Goal: Information Seeking & Learning: Learn about a topic

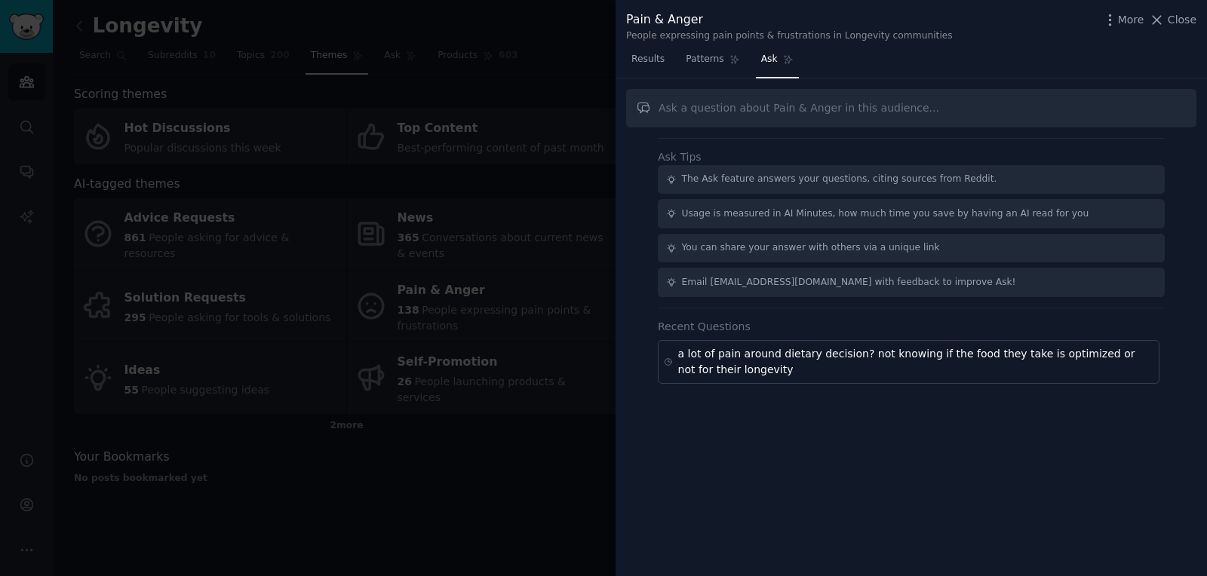
click at [488, 100] on div at bounding box center [603, 288] width 1207 height 576
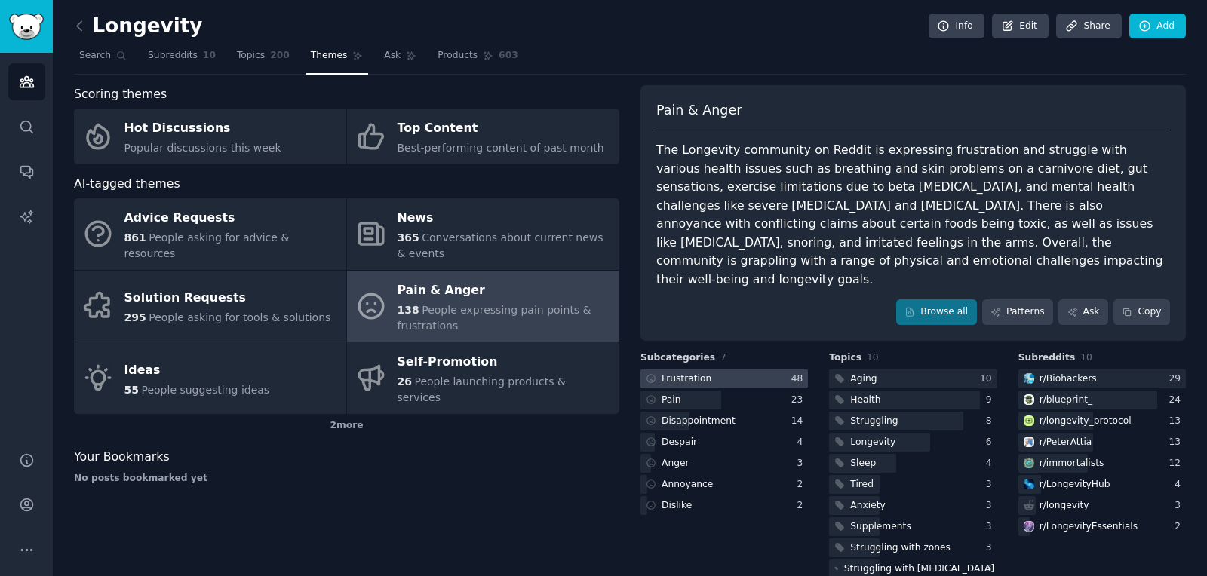
click at [743, 370] on div at bounding box center [723, 379] width 167 height 19
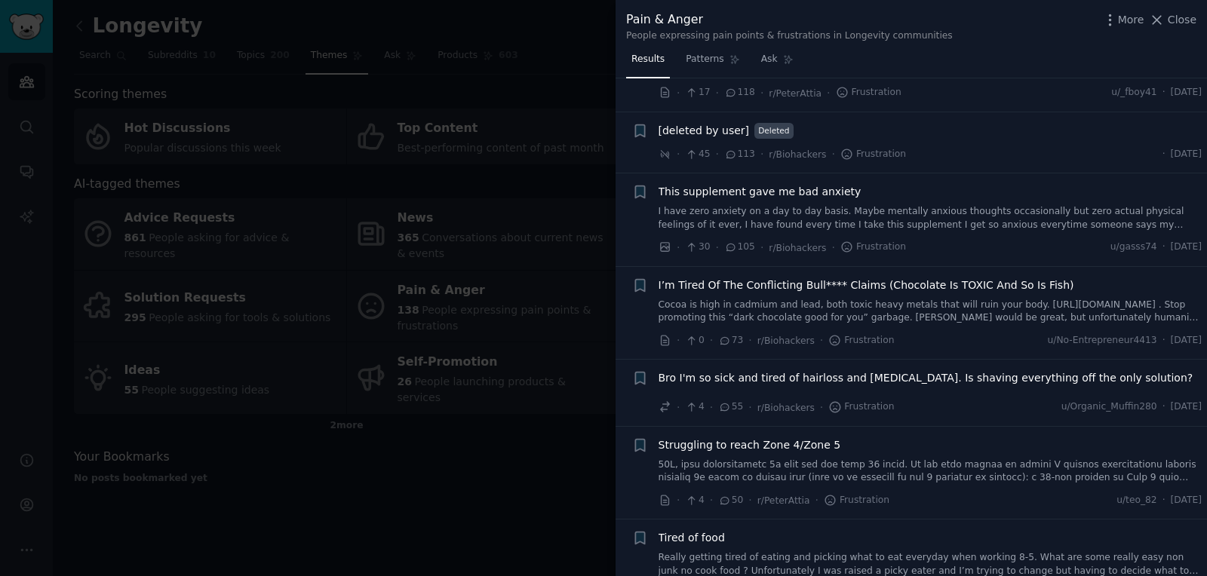
scroll to position [84, 0]
click at [883, 306] on link "Cocoa is high in cadmium and lead, both toxic heavy metals that will ruin your …" at bounding box center [930, 311] width 544 height 26
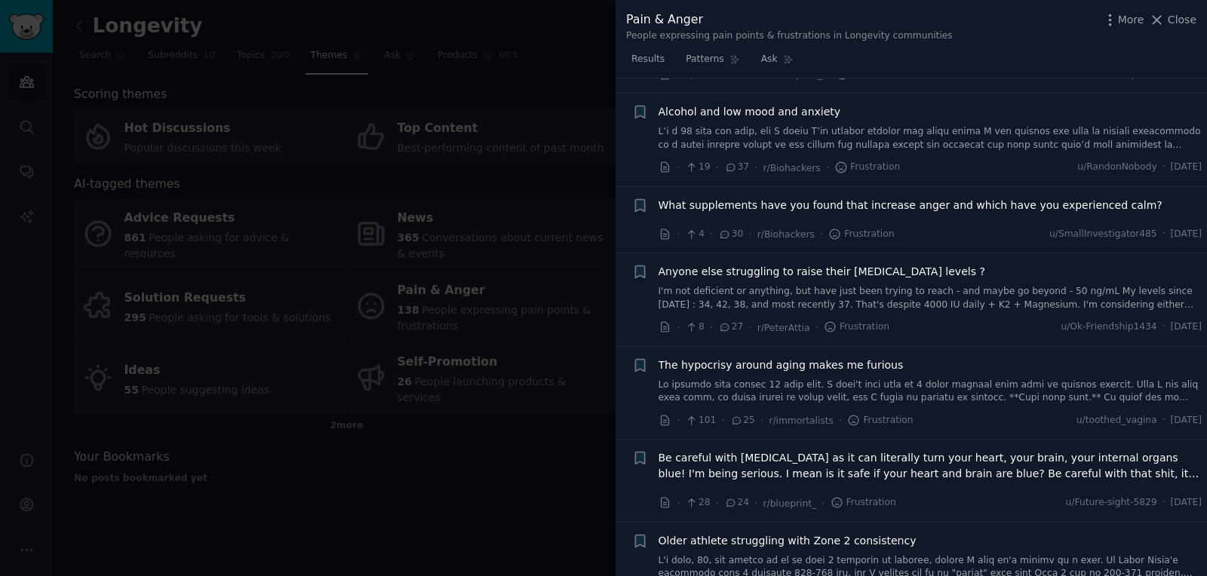
scroll to position [1192, 0]
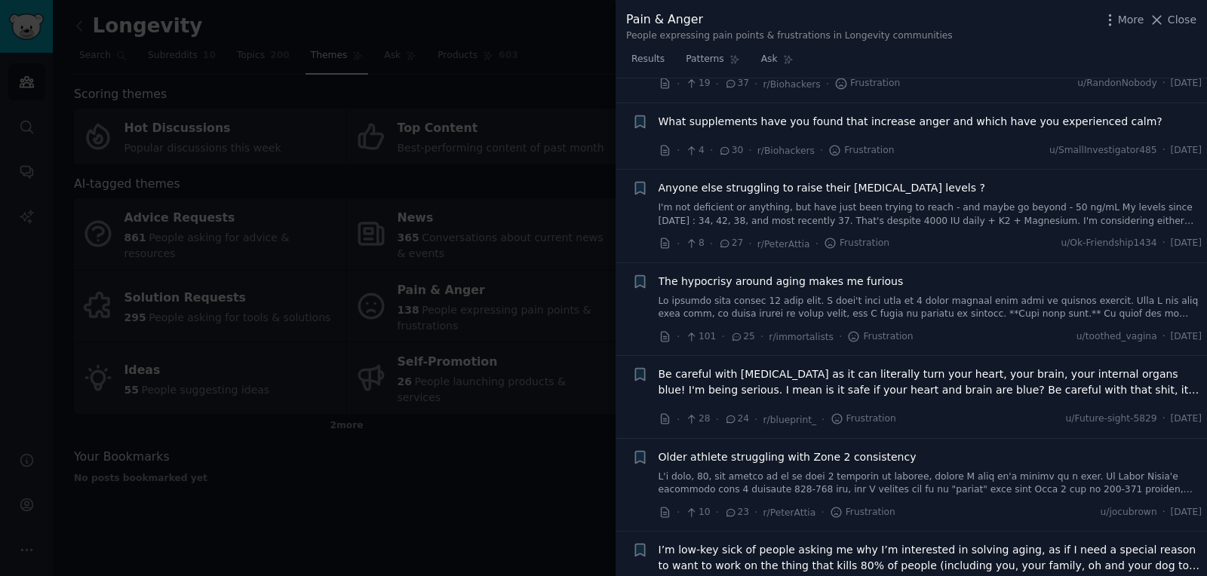
click at [1014, 383] on span "Be careful with [MEDICAL_DATA] as it can literally turn your heart, your brain,…" at bounding box center [930, 383] width 544 height 32
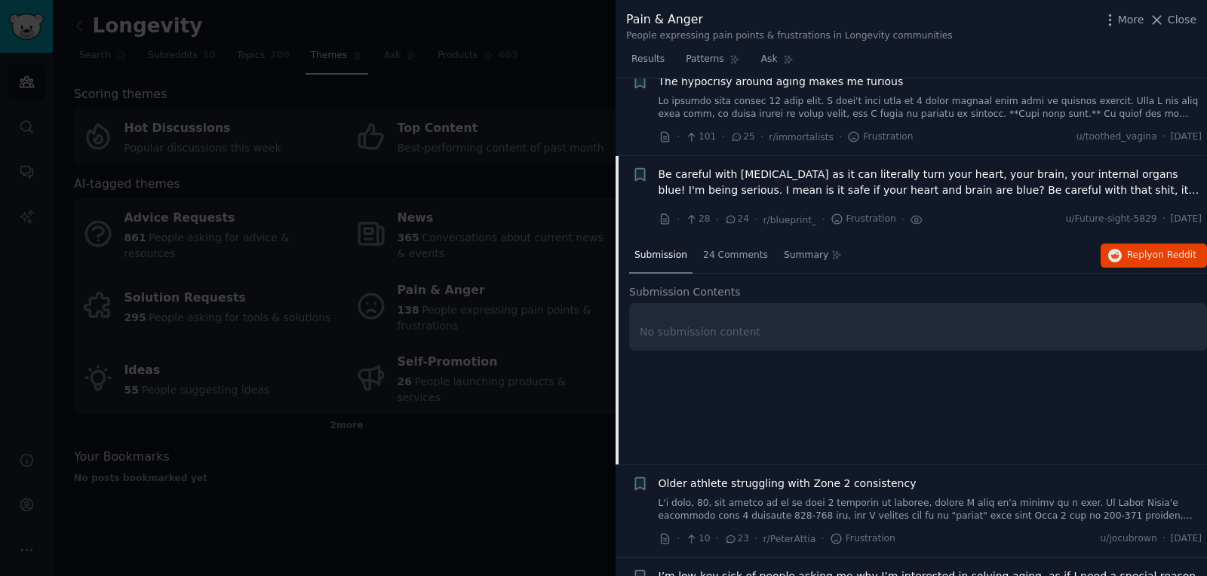
scroll to position [1154, 0]
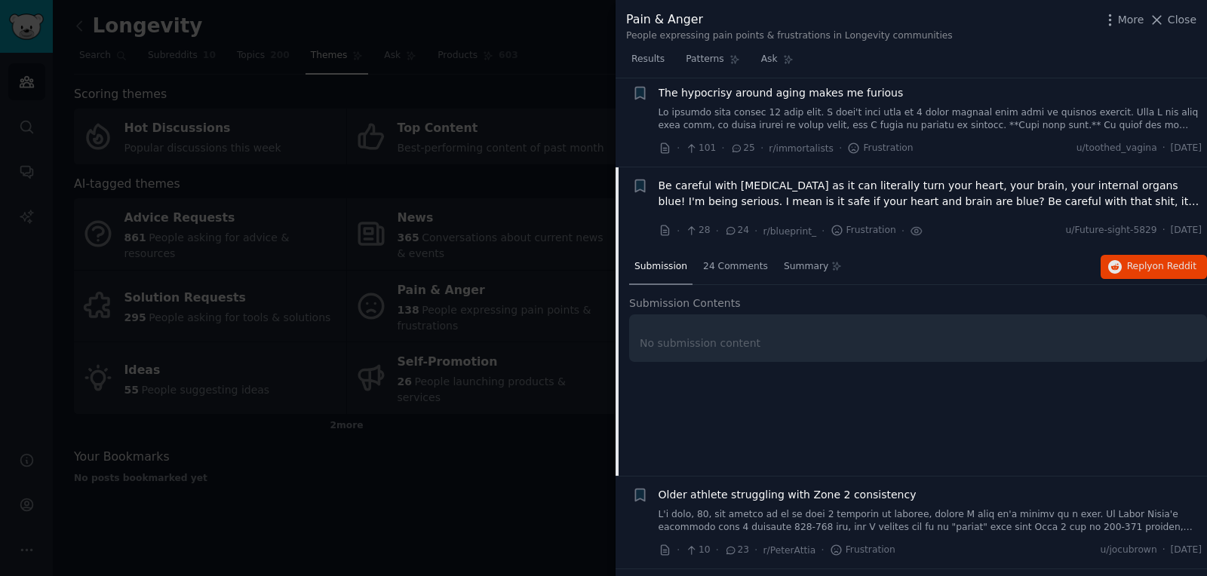
click at [799, 178] on span "Be careful with [MEDICAL_DATA] as it can literally turn your heart, your brain,…" at bounding box center [930, 194] width 544 height 32
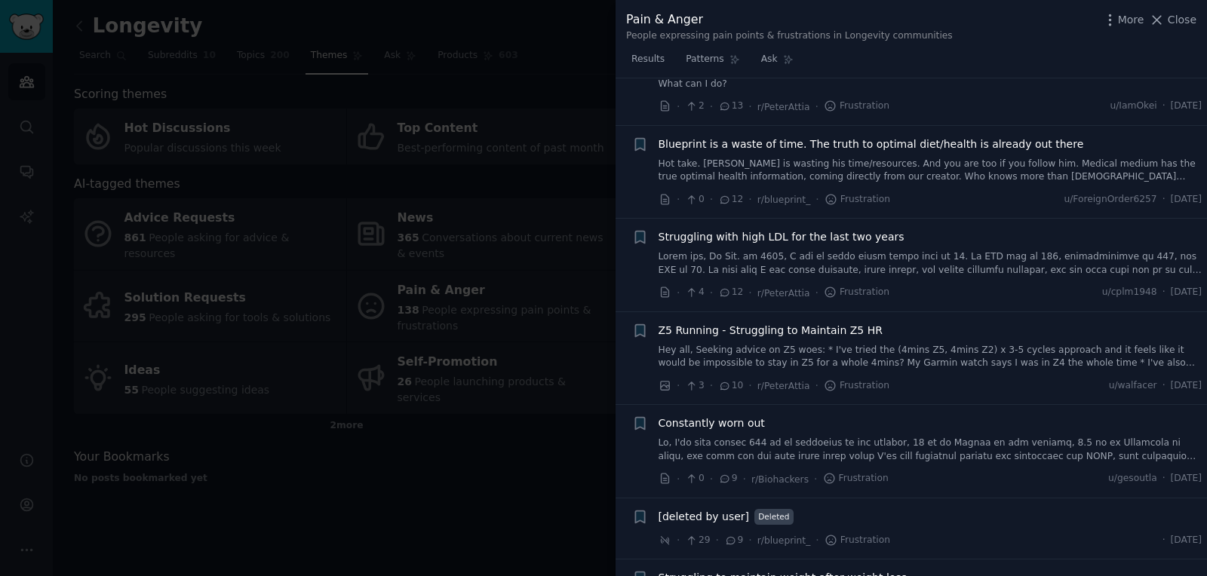
scroll to position [2075, 0]
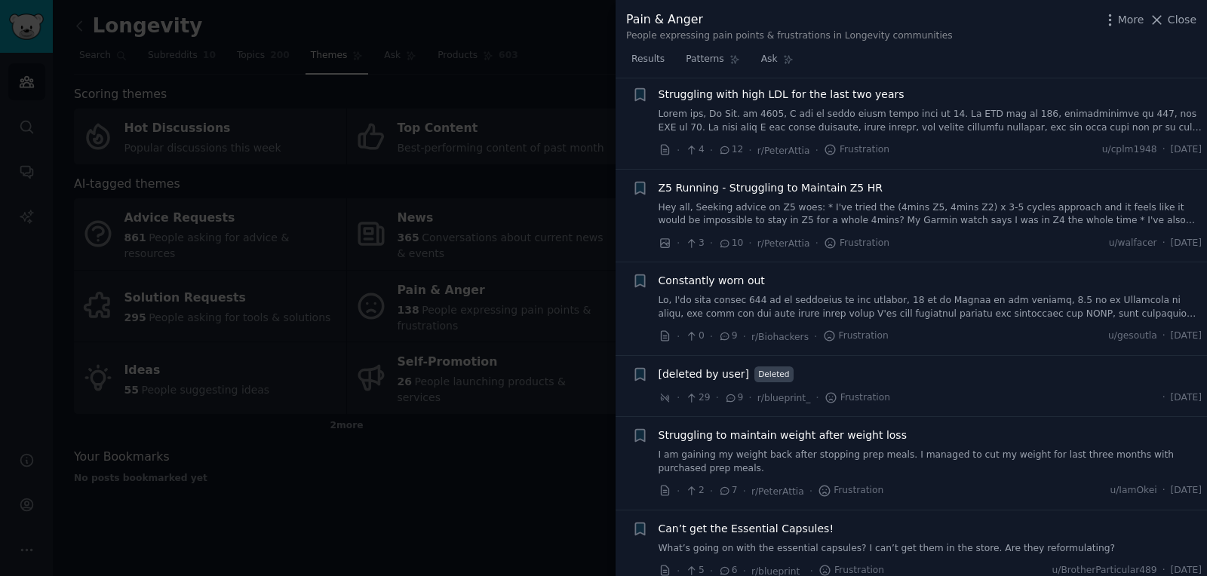
click at [514, 321] on div at bounding box center [603, 288] width 1207 height 576
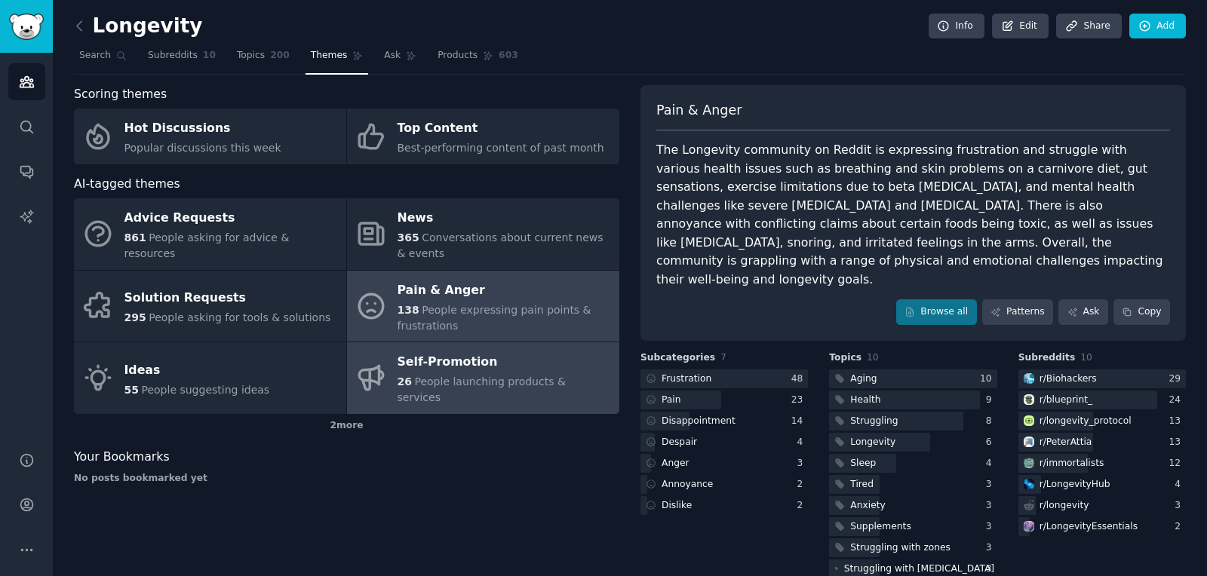
click at [385, 362] on icon at bounding box center [371, 378] width 32 height 32
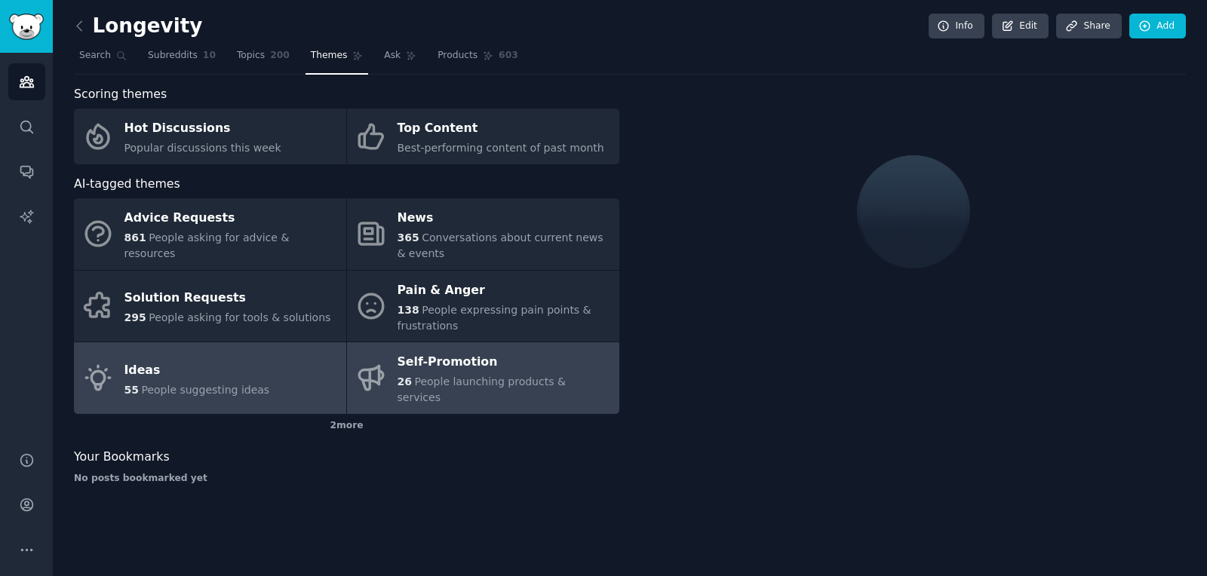
click at [272, 356] on link "Ideas 55 People suggesting ideas" at bounding box center [210, 378] width 272 height 72
click at [564, 368] on div "Self-Promotion" at bounding box center [504, 363] width 214 height 24
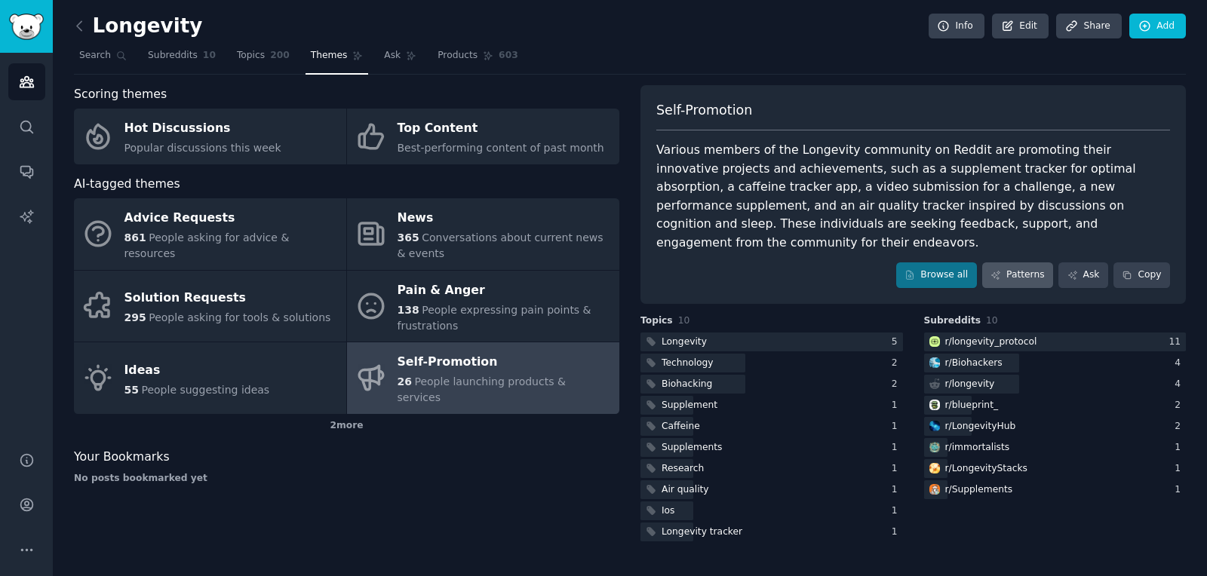
click at [1012, 270] on div "Self-Promotion Various members of the Longevity community on Reddit are promoti…" at bounding box center [912, 194] width 545 height 219
click at [1012, 262] on link "Patterns" at bounding box center [1017, 275] width 71 height 26
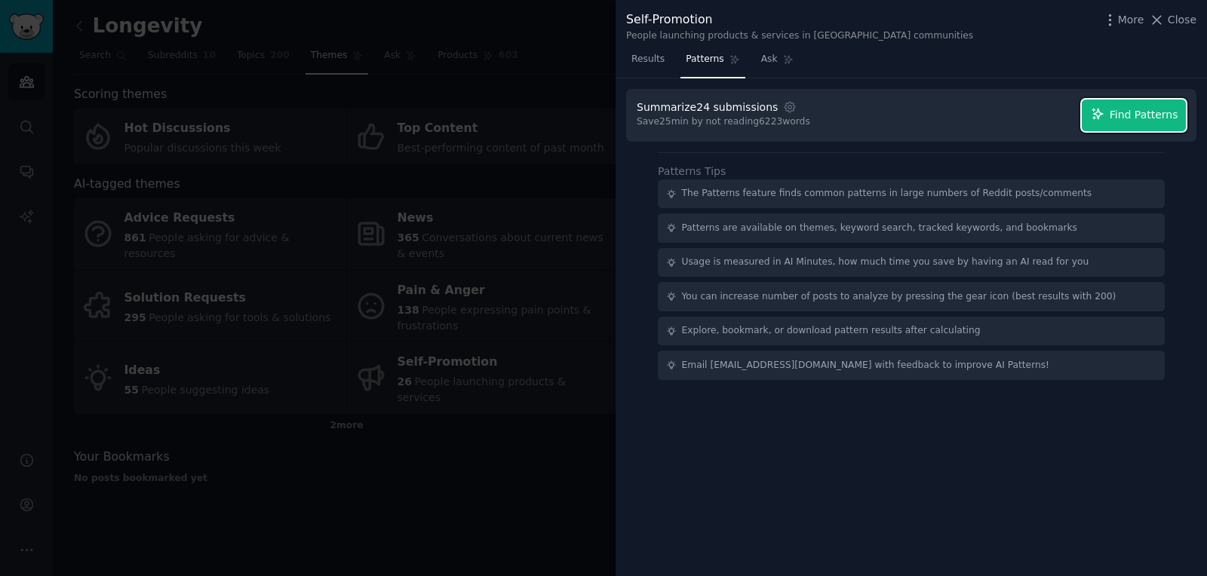
click at [1122, 106] on button "Find Patterns" at bounding box center [1133, 116] width 104 height 32
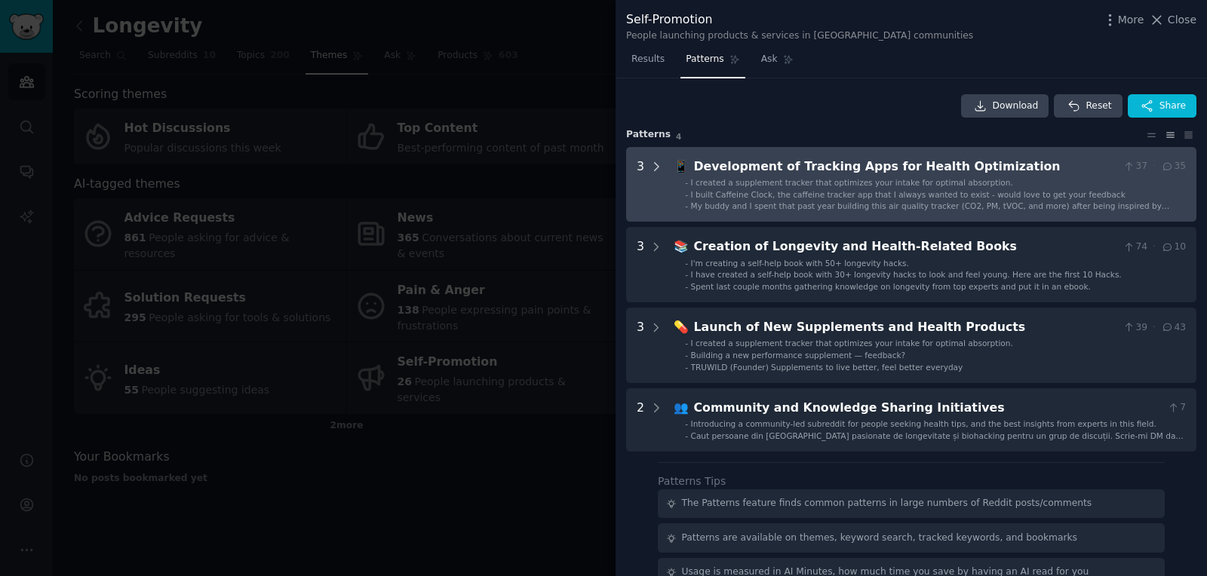
click at [650, 161] on icon at bounding box center [656, 167] width 14 height 14
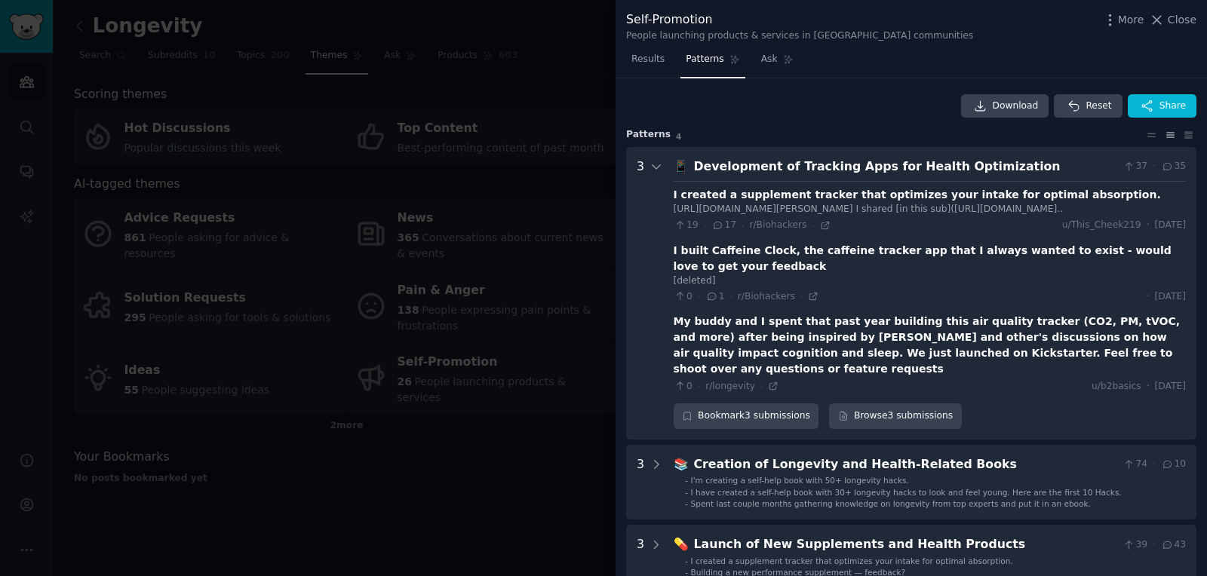
click at [873, 200] on div "I created a supplement tracker that optimizes your intake for optimal absorptio…" at bounding box center [916, 195] width 487 height 16
click at [885, 189] on div "I created a supplement tracker that optimizes your intake for optimal absorptio…" at bounding box center [916, 195] width 487 height 16
drag, startPoint x: 676, startPoint y: 245, endPoint x: 726, endPoint y: 252, distance: 50.2
click at [680, 231] on icon at bounding box center [680, 225] width 14 height 11
click at [729, 232] on div "19 · 17 · r/Biohackers ·" at bounding box center [751, 226] width 157 height 14
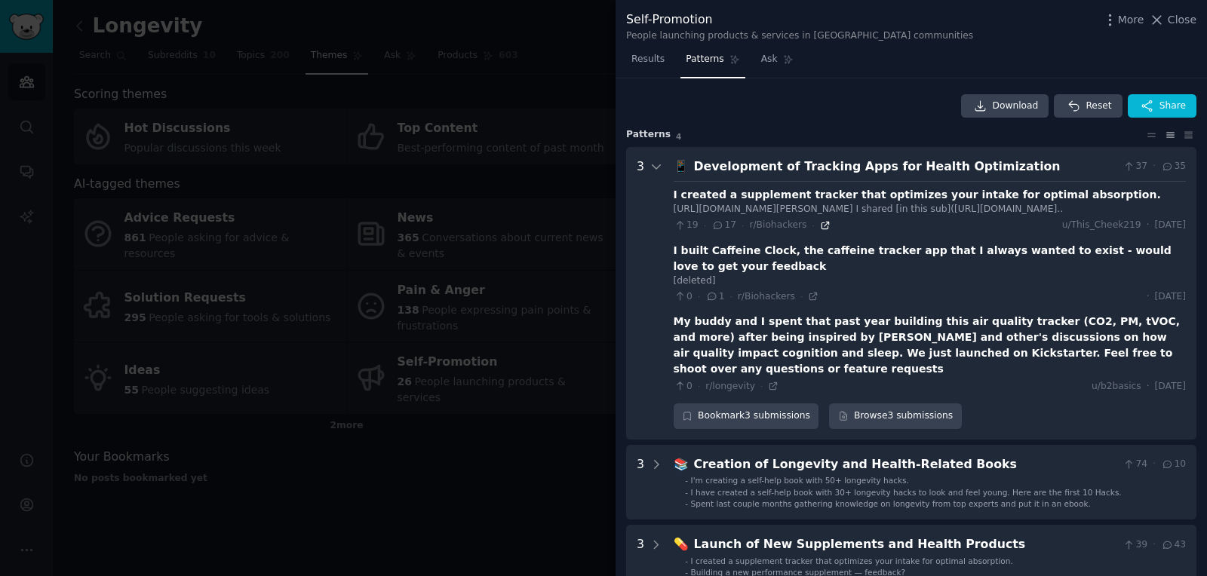
click at [820, 231] on icon at bounding box center [825, 225] width 11 height 11
click at [658, 158] on div at bounding box center [656, 293] width 14 height 271
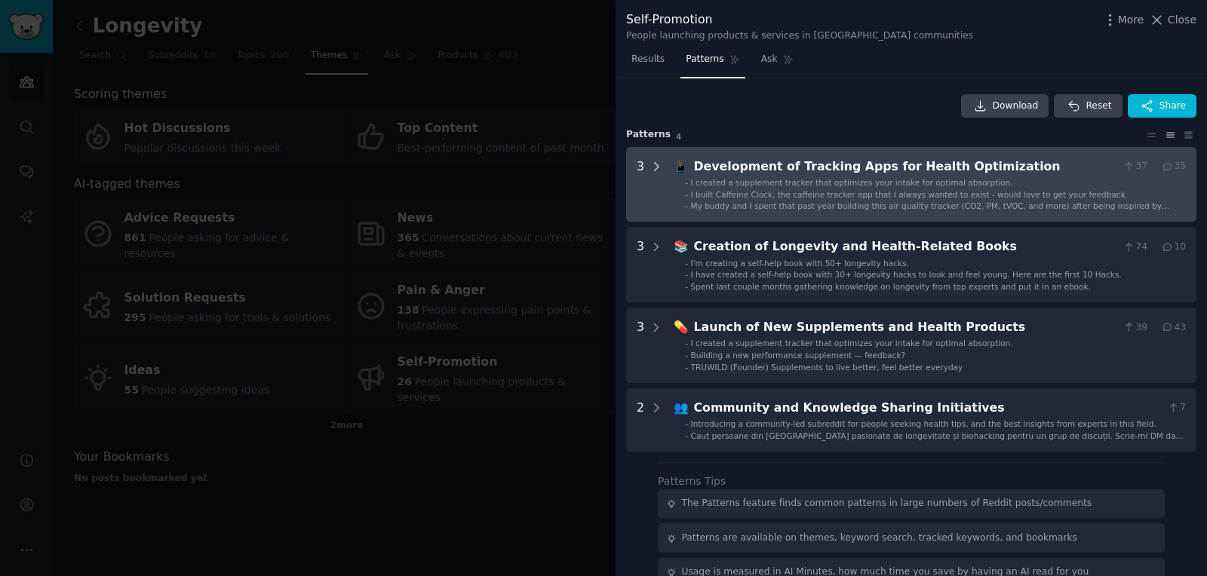
drag, startPoint x: 656, startPoint y: 161, endPoint x: 670, endPoint y: 187, distance: 29.4
click at [656, 161] on icon at bounding box center [656, 167] width 14 height 14
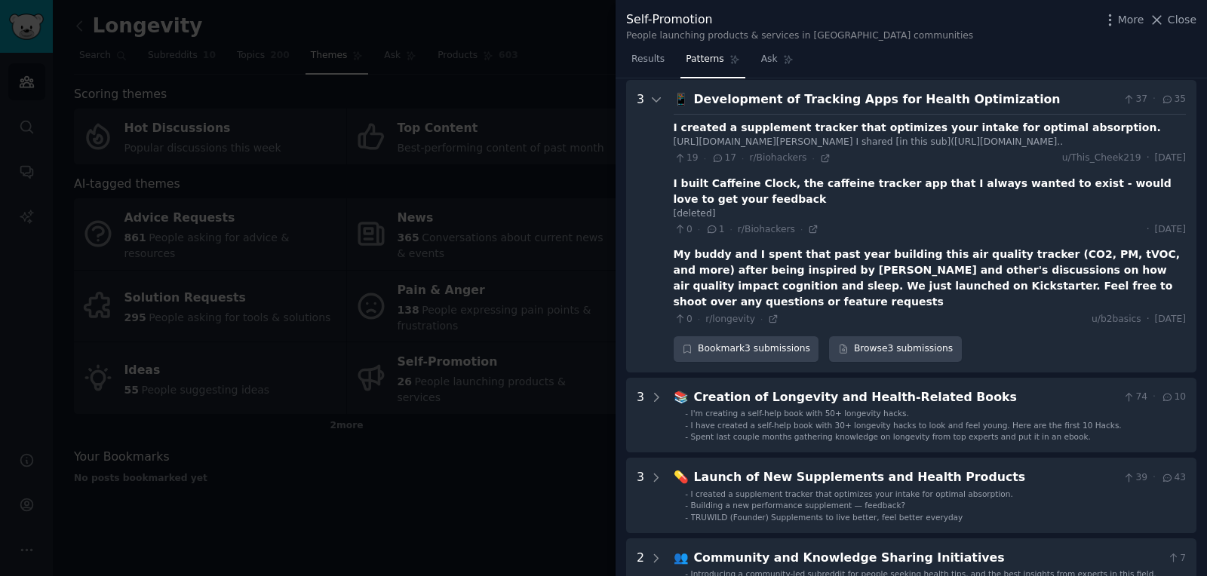
scroll to position [69, 0]
click at [529, 133] on div at bounding box center [603, 288] width 1207 height 576
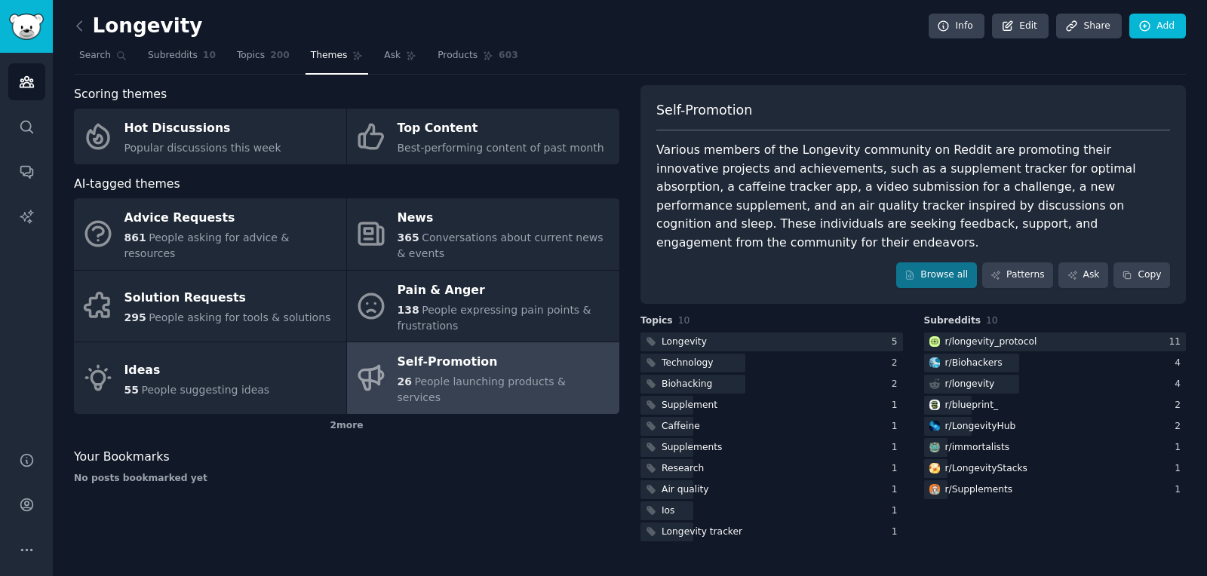
click at [352, 512] on div "Scoring themes Hot Discussions Popular discussions this week Top Content Best-p…" at bounding box center [346, 314] width 545 height 459
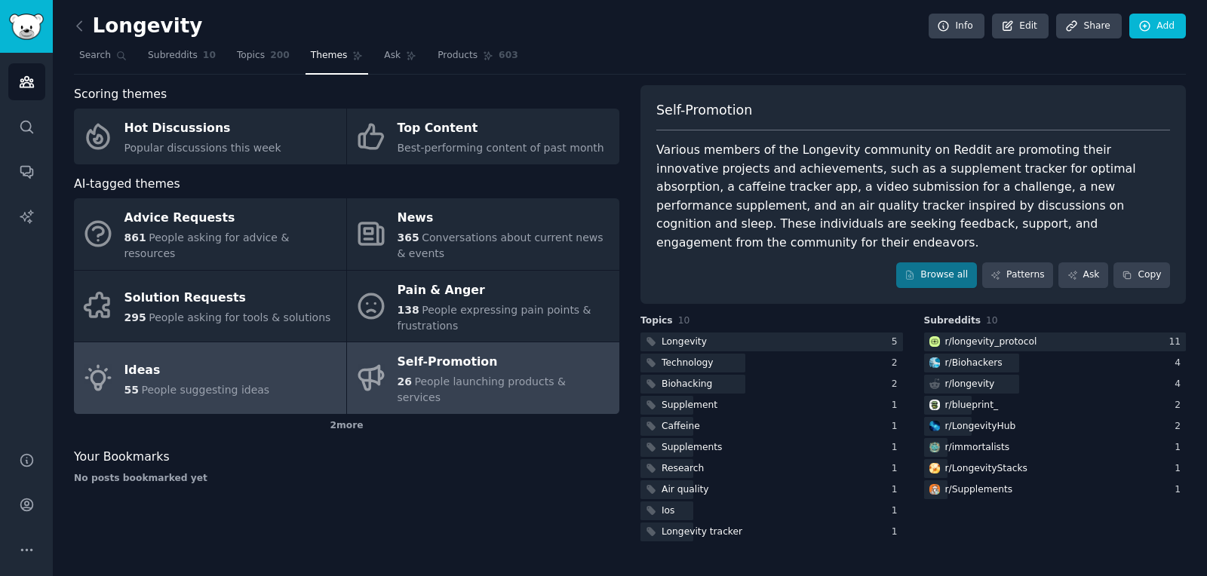
click at [244, 366] on div "Ideas" at bounding box center [197, 370] width 146 height 24
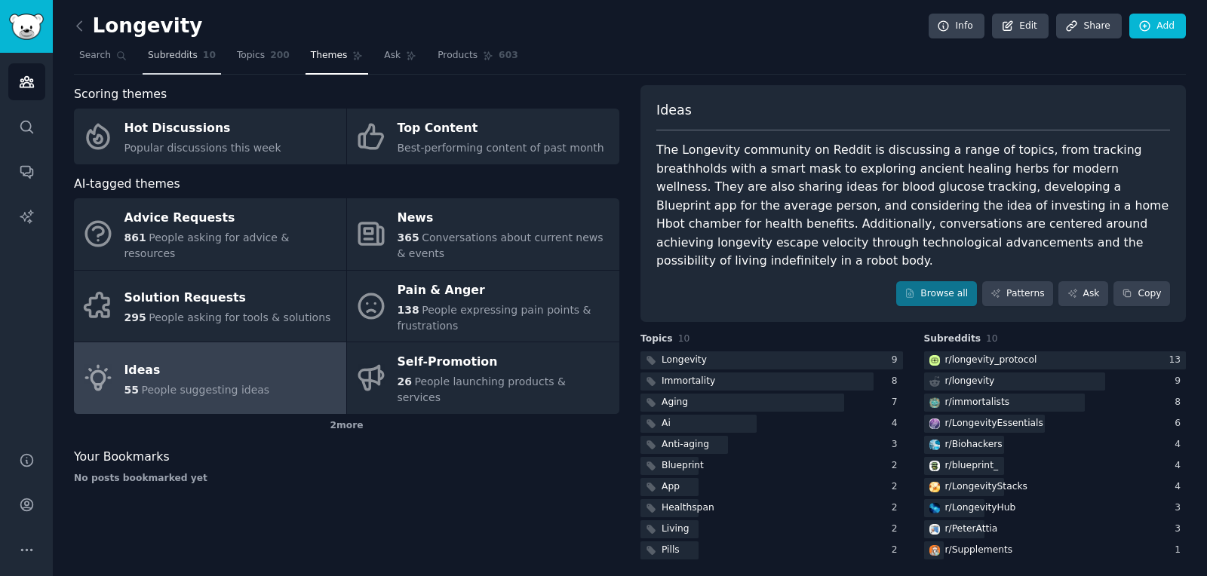
click at [185, 55] on span "Subreddits" at bounding box center [173, 56] width 50 height 14
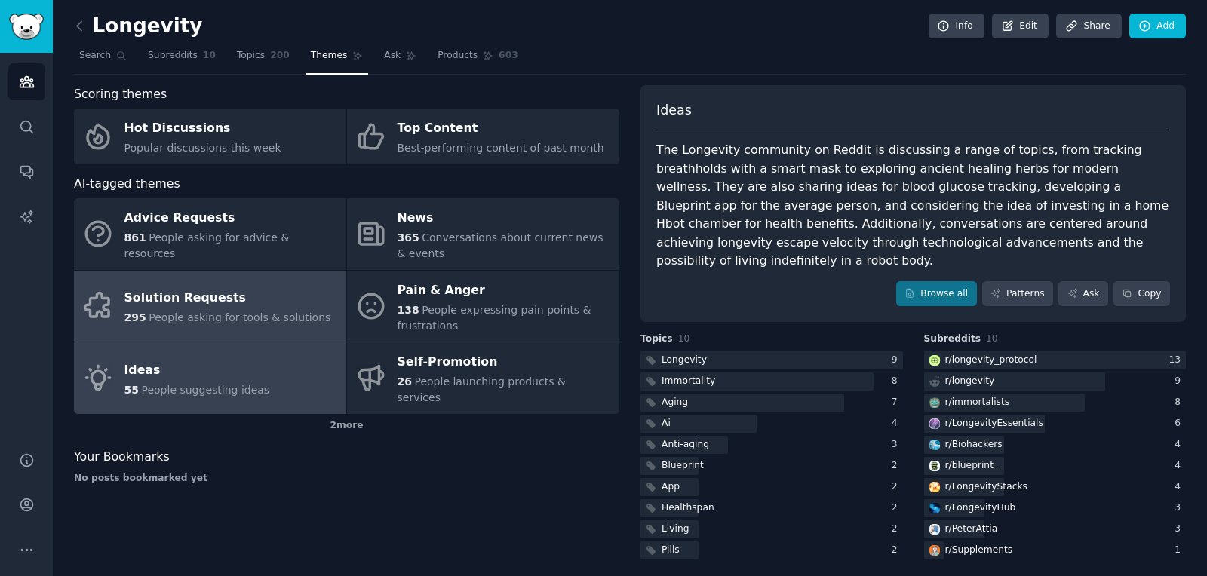
click at [269, 298] on div "Solution Requests" at bounding box center [227, 299] width 207 height 24
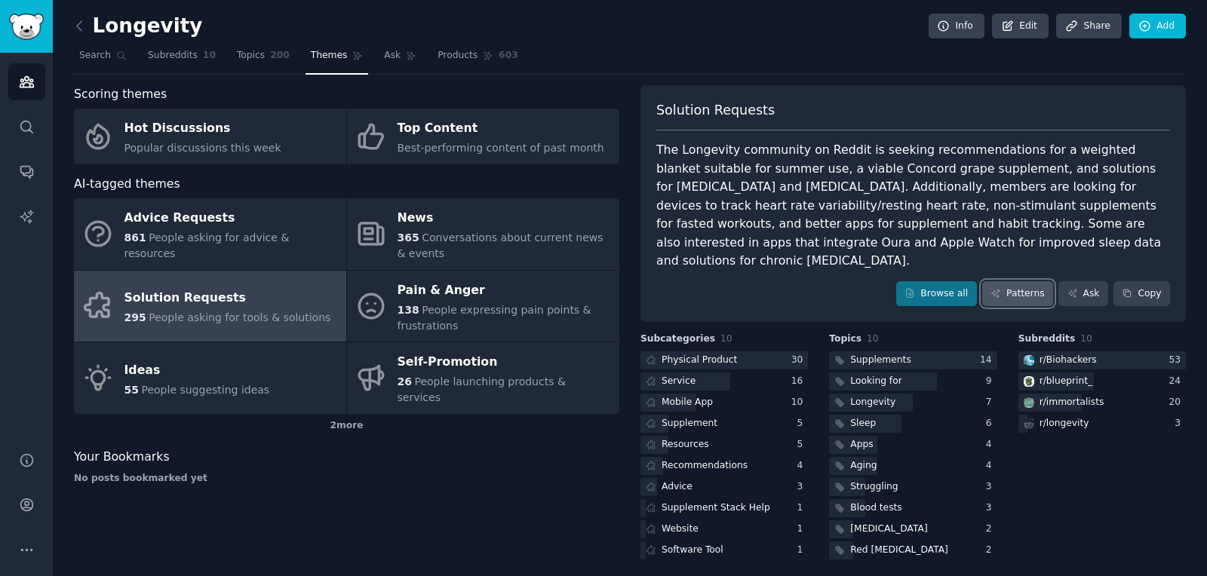
click at [1027, 281] on link "Patterns" at bounding box center [1017, 294] width 71 height 26
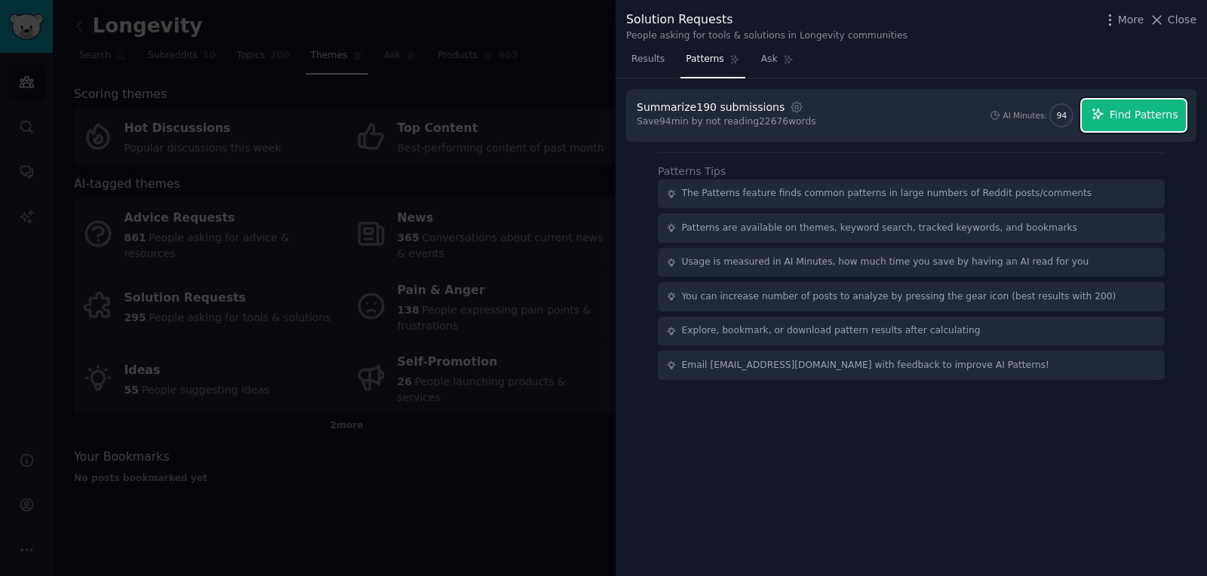
click at [1143, 119] on span "Find Patterns" at bounding box center [1143, 115] width 69 height 16
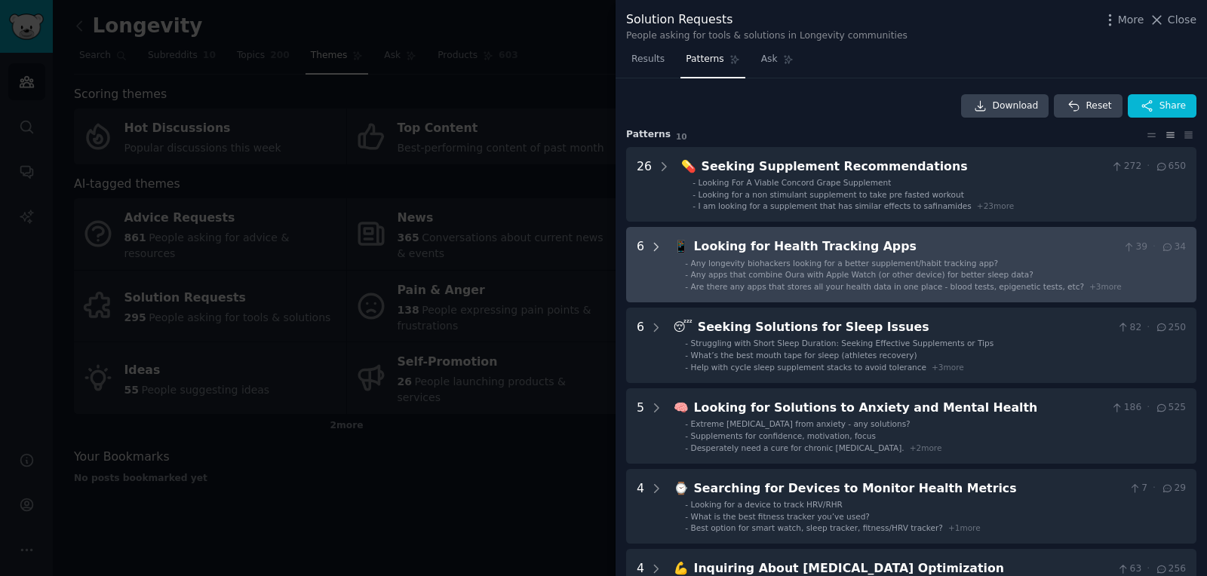
click at [653, 241] on icon at bounding box center [656, 248] width 14 height 14
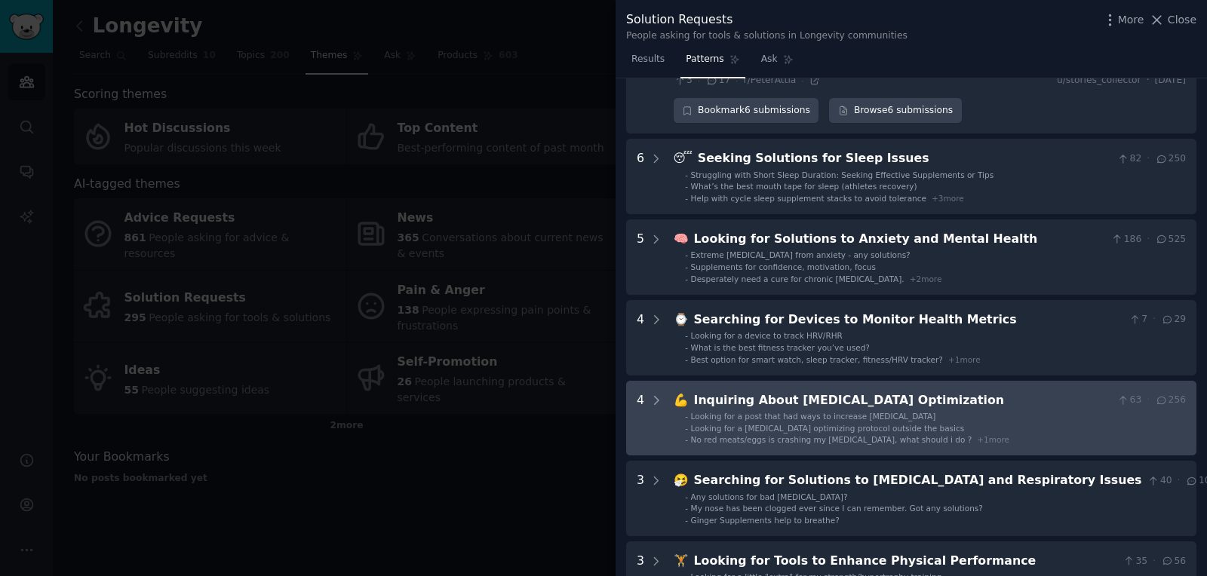
scroll to position [646, 0]
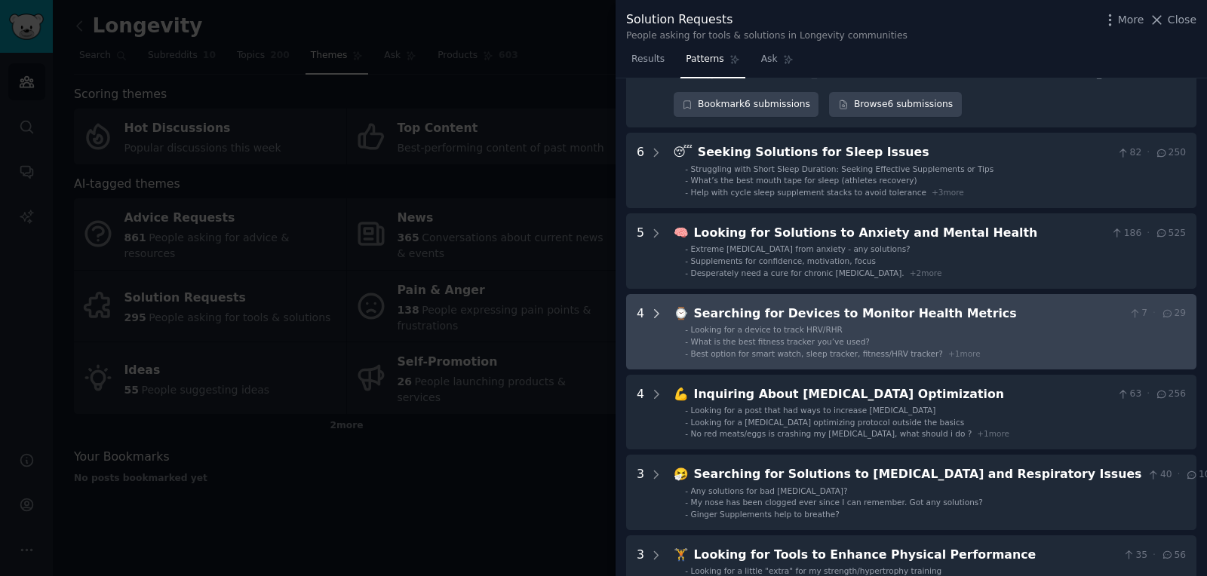
click at [655, 310] on icon at bounding box center [657, 314] width 4 height 8
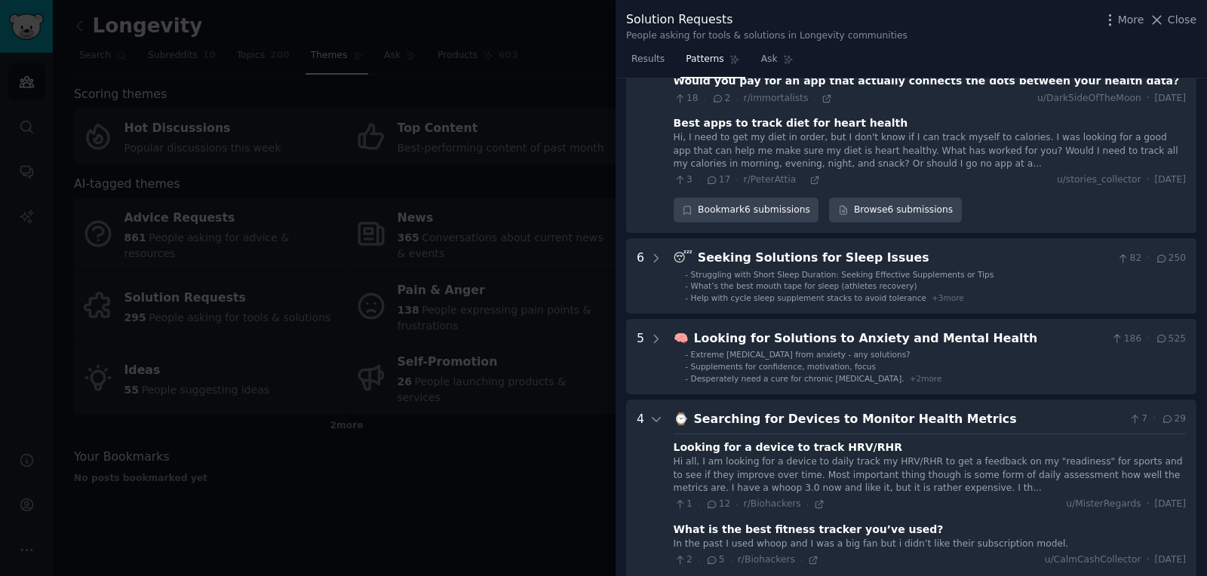
scroll to position [586, 0]
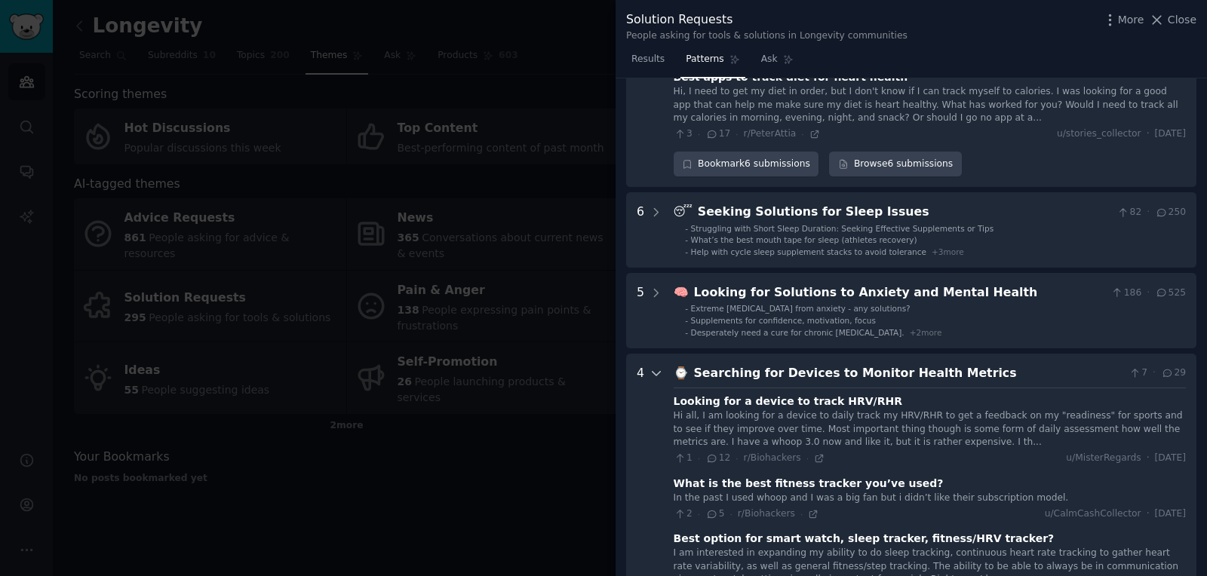
click at [655, 367] on icon at bounding box center [656, 374] width 14 height 14
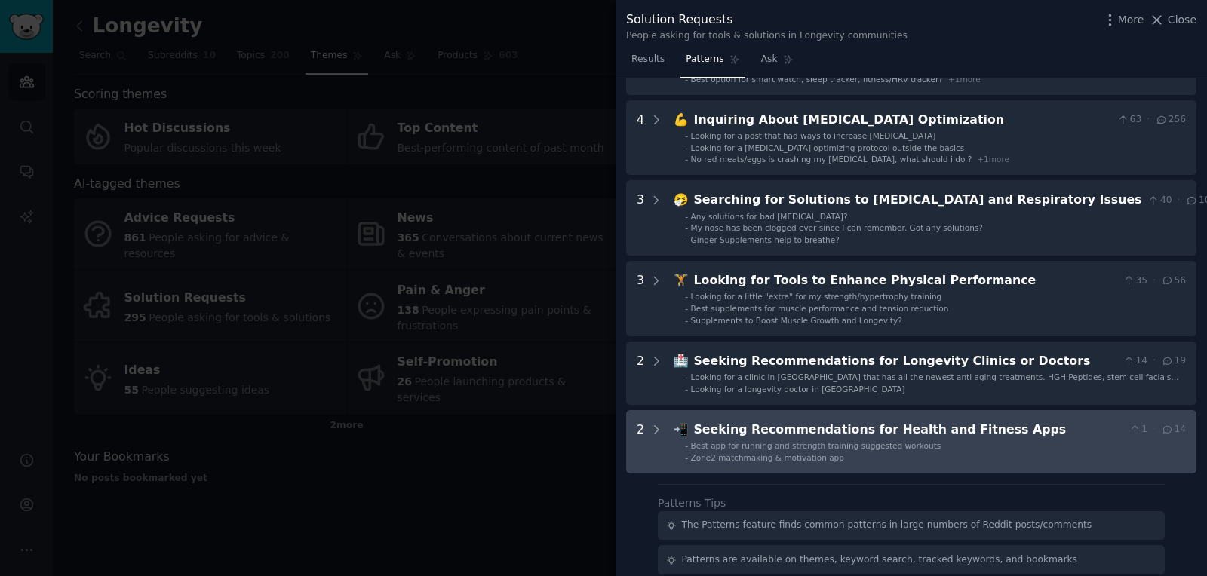
scroll to position [922, 0]
click at [660, 422] on icon at bounding box center [656, 429] width 14 height 14
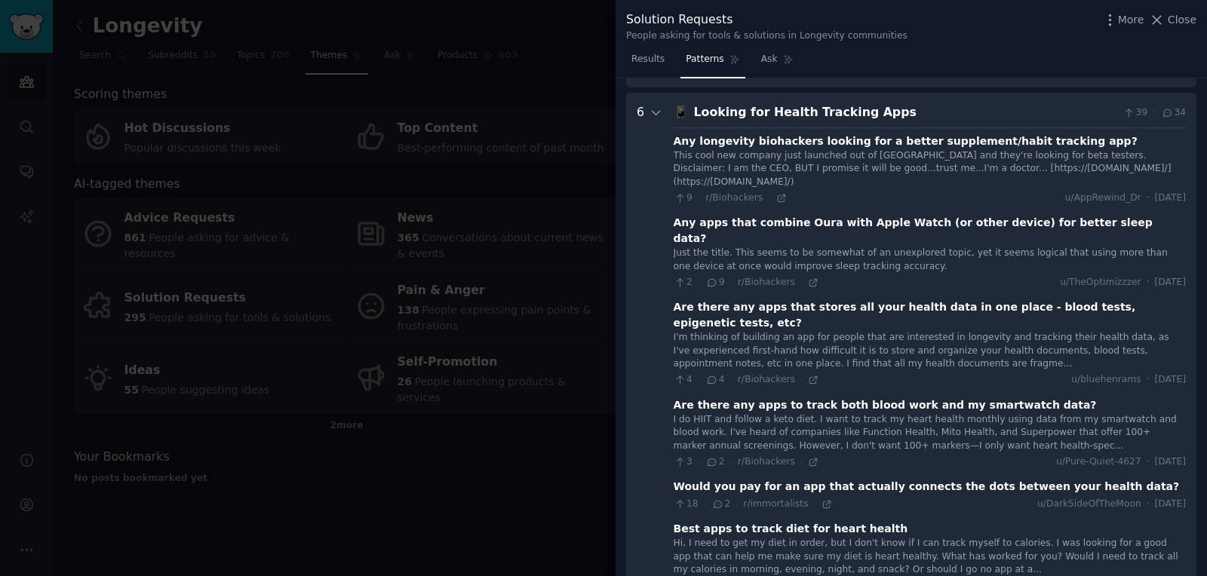
scroll to position [180, 0]
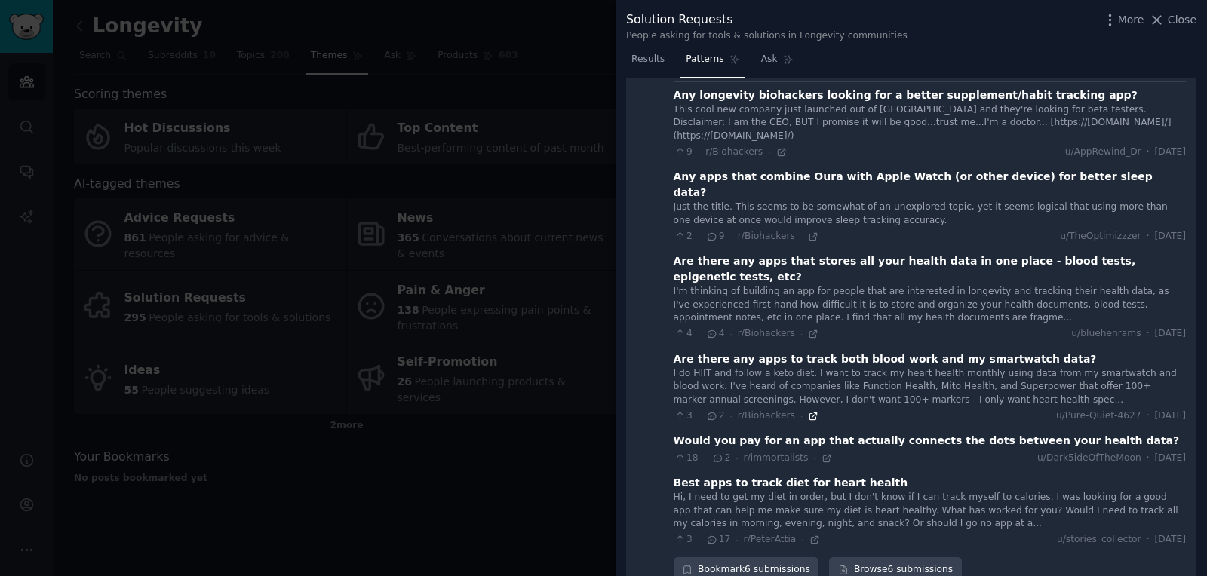
click at [810, 413] on icon at bounding box center [813, 416] width 7 height 7
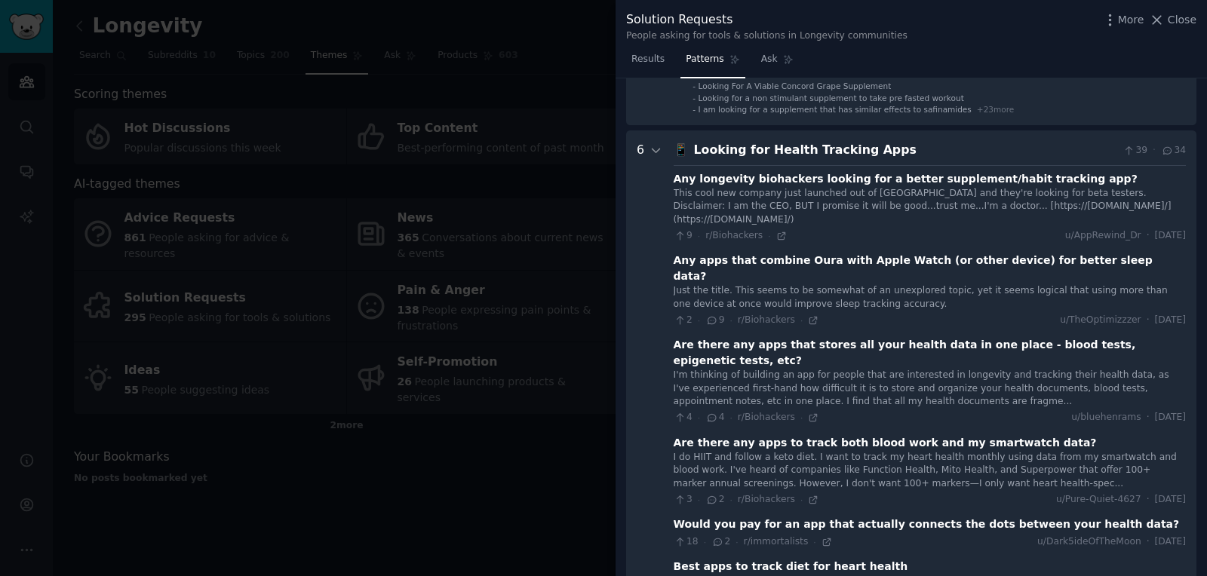
scroll to position [97, 0]
click at [797, 411] on div "4 · 4 · r/Biohackers ·" at bounding box center [746, 418] width 146 height 14
click at [808, 413] on icon at bounding box center [813, 418] width 11 height 11
click at [776, 231] on icon at bounding box center [781, 236] width 11 height 11
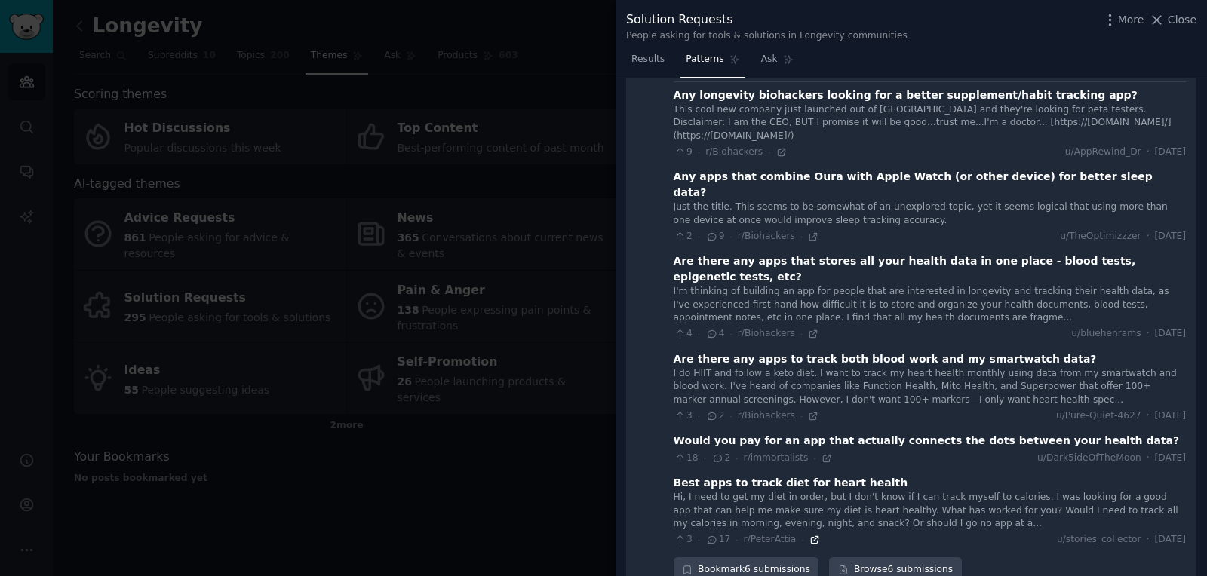
click at [809, 535] on icon at bounding box center [814, 540] width 11 height 11
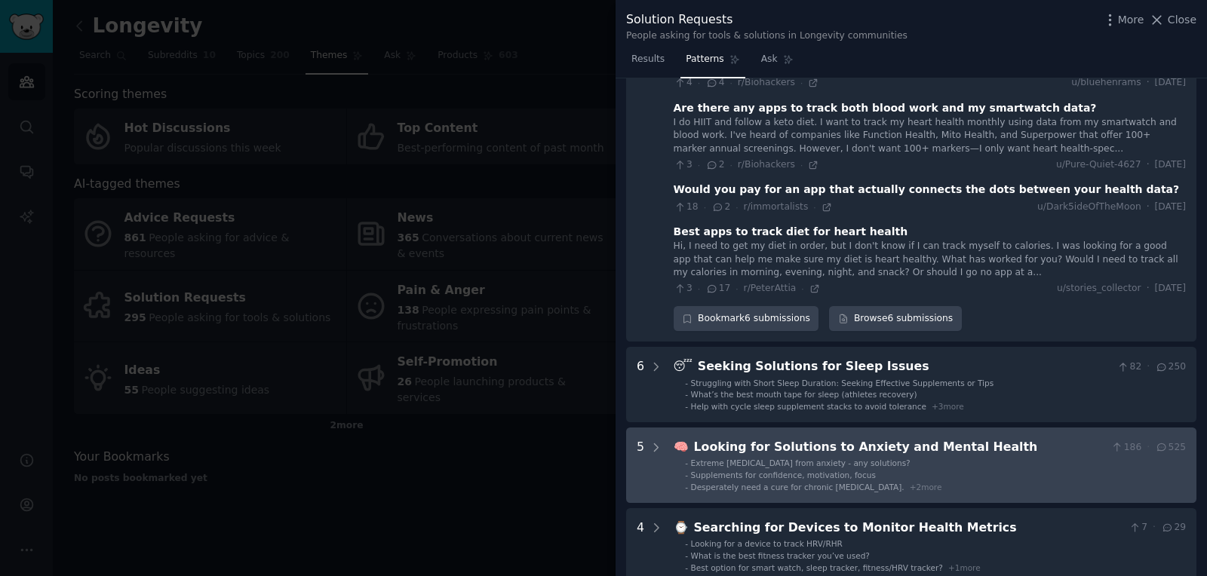
scroll to position [515, 0]
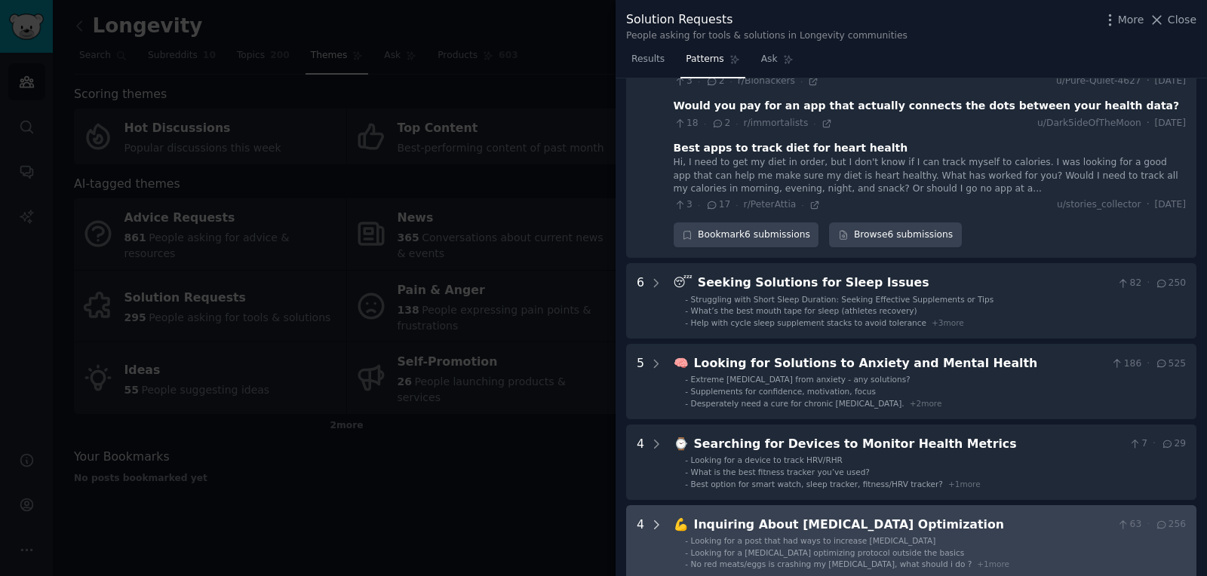
click at [660, 518] on icon at bounding box center [656, 525] width 14 height 14
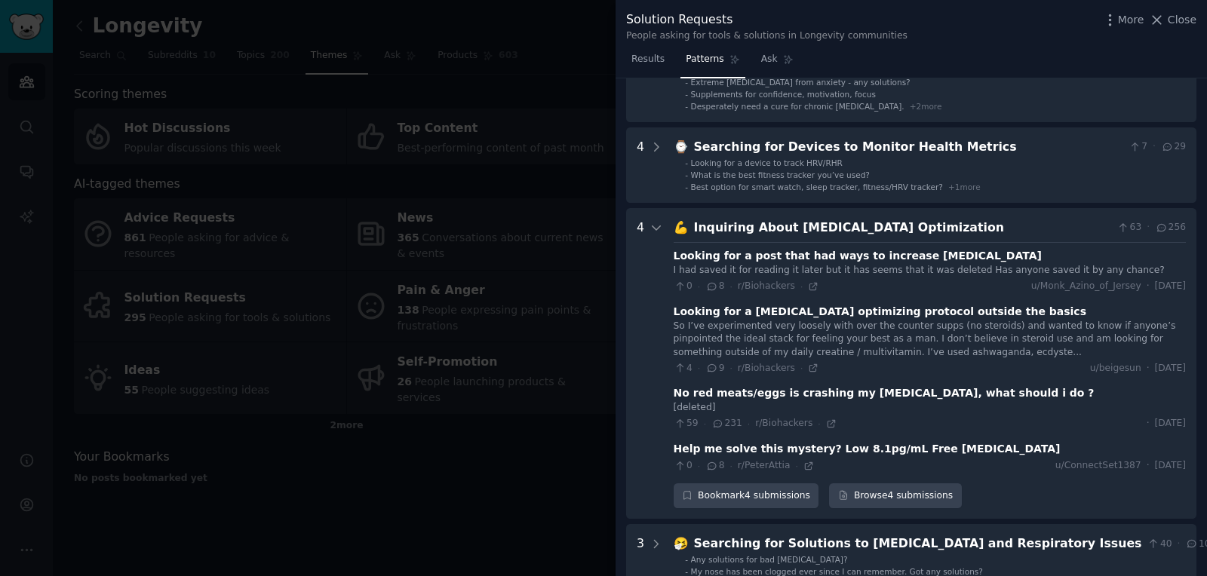
scroll to position [811, 0]
